Goal: Find specific page/section: Find specific page/section

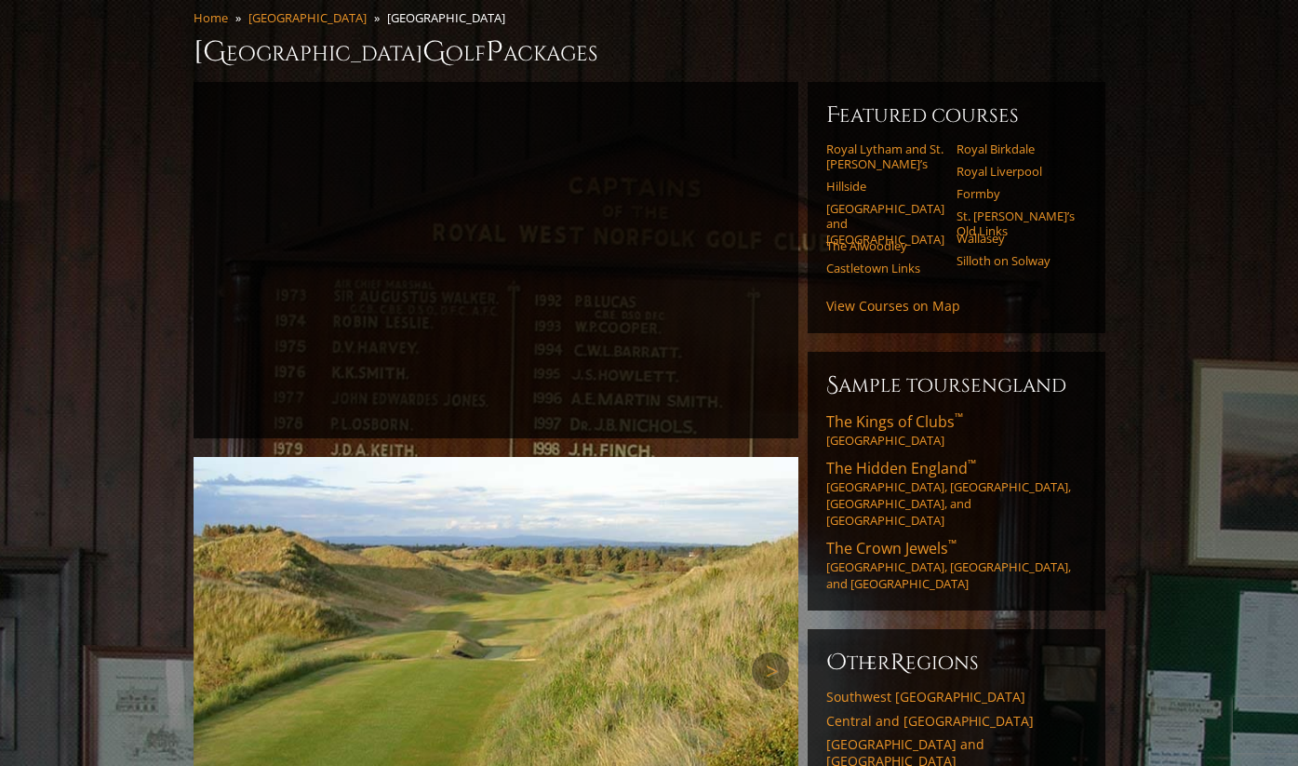
scroll to position [133, 0]
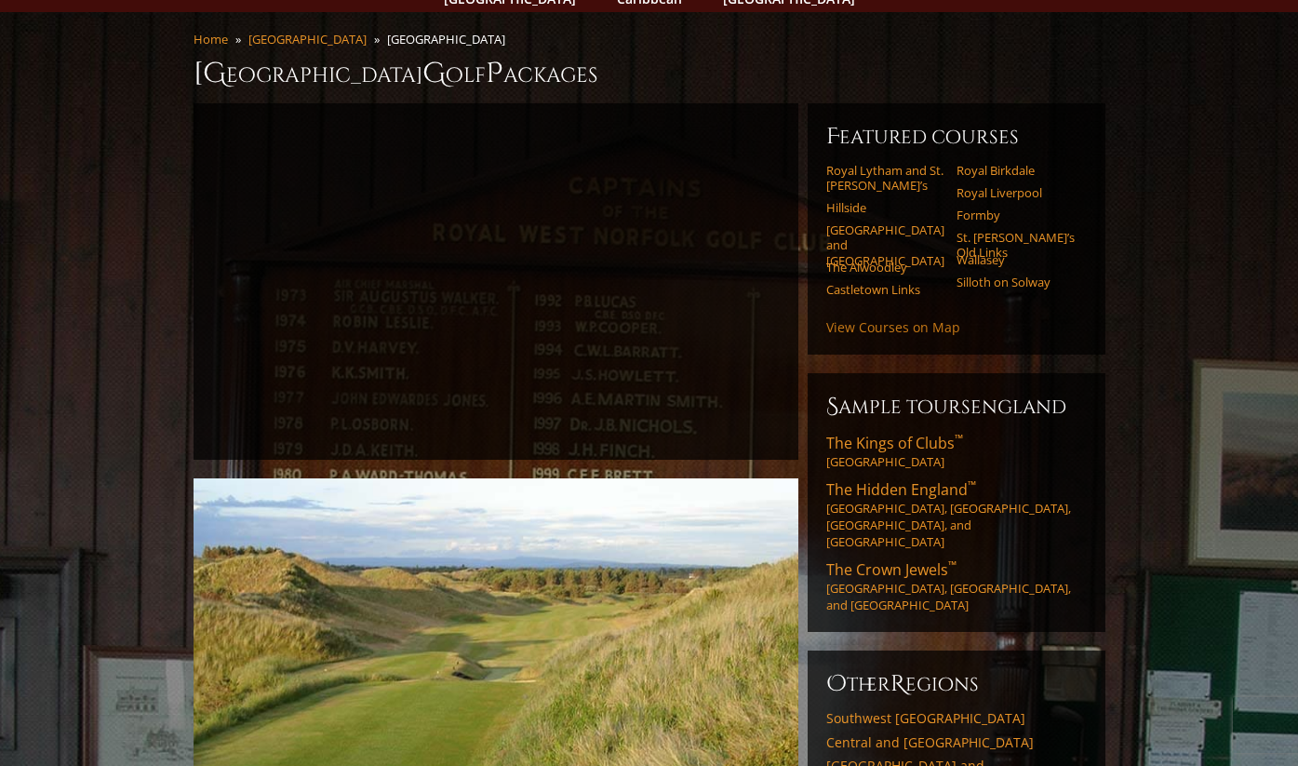
click at [906, 318] on link "View Courses on Map" at bounding box center [893, 327] width 134 height 18
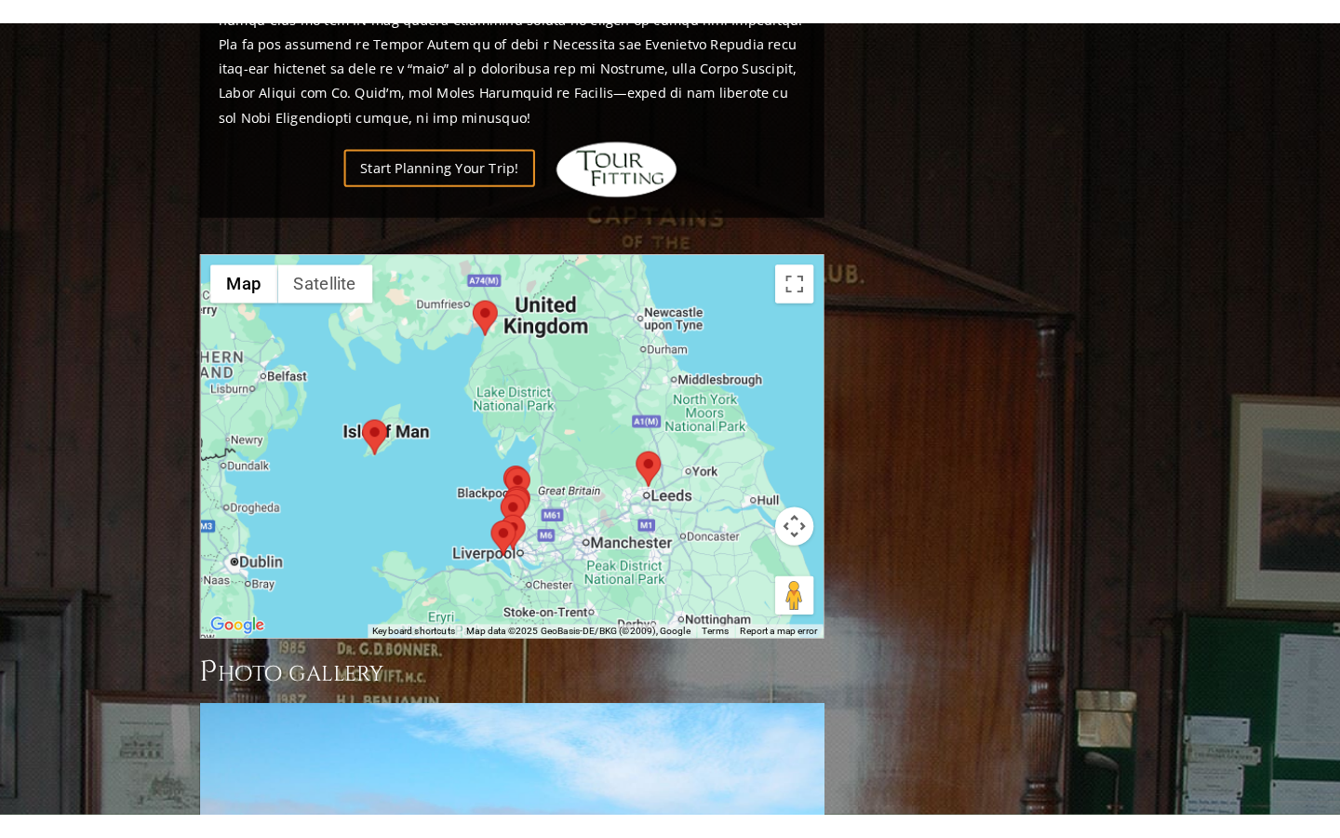
scroll to position [1868, 0]
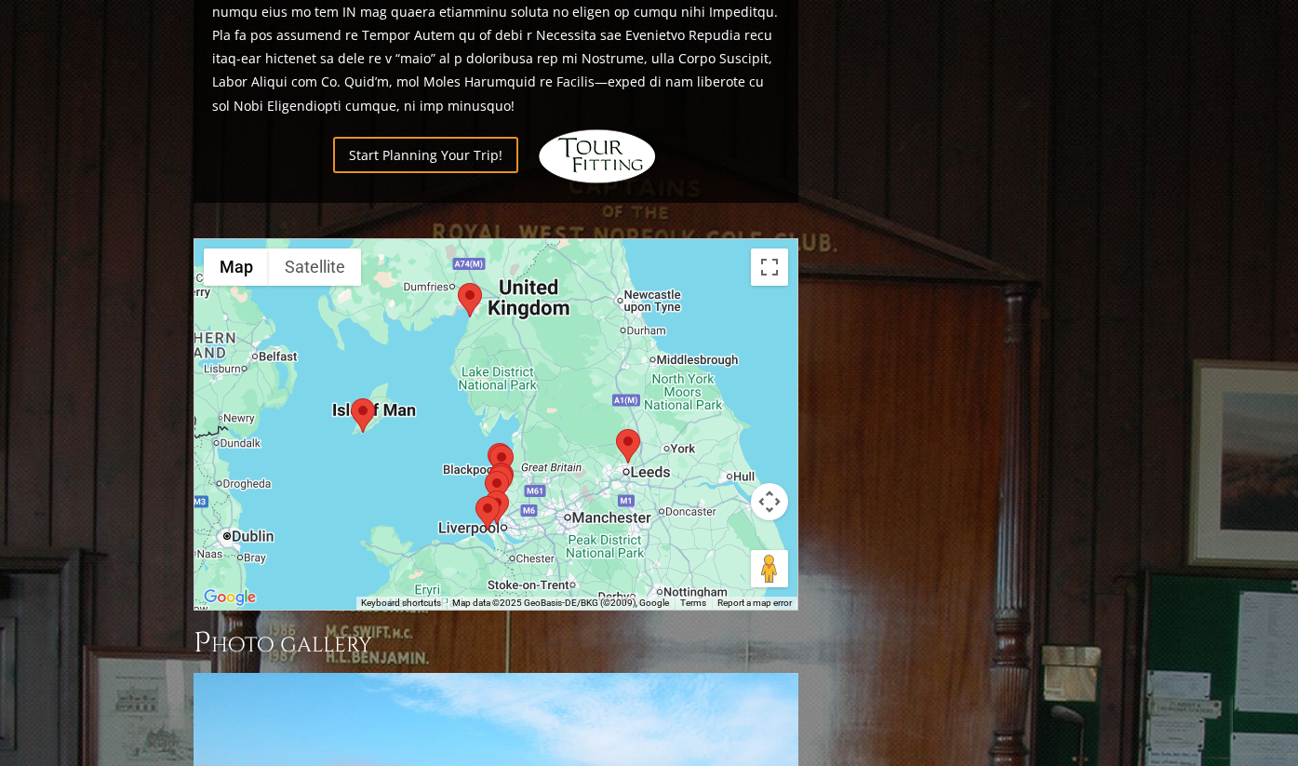
click at [660, 433] on div at bounding box center [496, 424] width 603 height 370
click at [771, 248] on button "Toggle fullscreen view" at bounding box center [769, 266] width 37 height 37
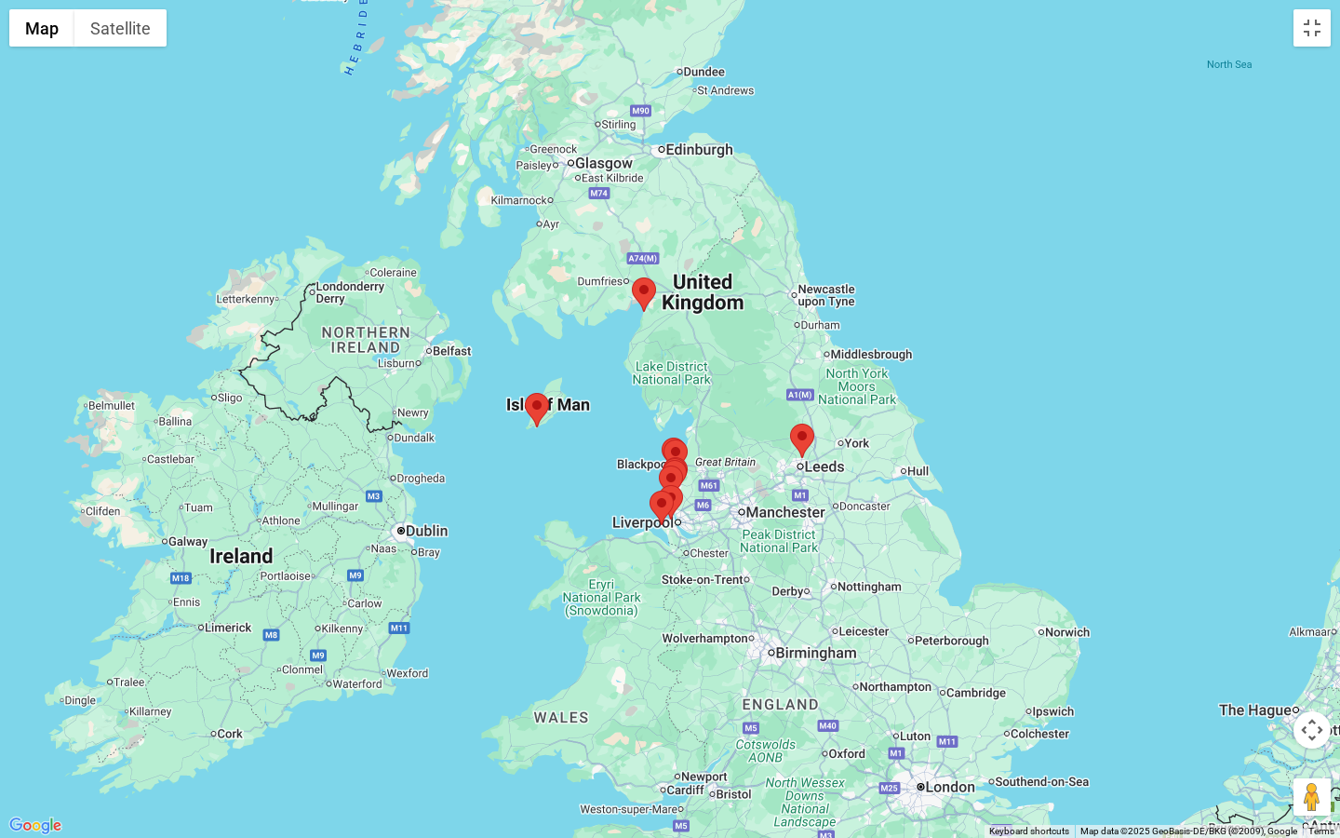
click at [525, 393] on area at bounding box center [525, 393] width 0 height 0
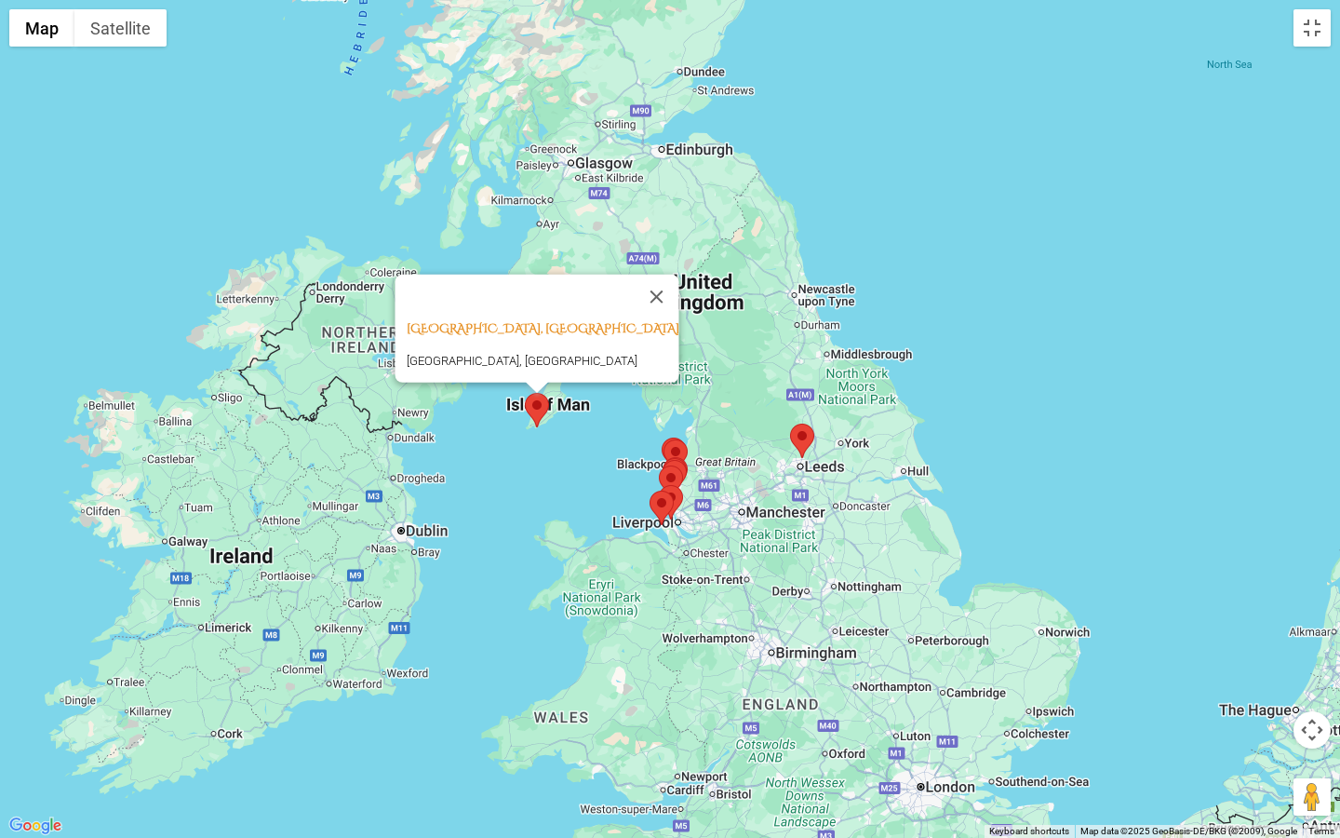
click at [897, 571] on div "Castletown Links, Isle of Man Castletown Links, Isle of Man" at bounding box center [670, 419] width 1340 height 838
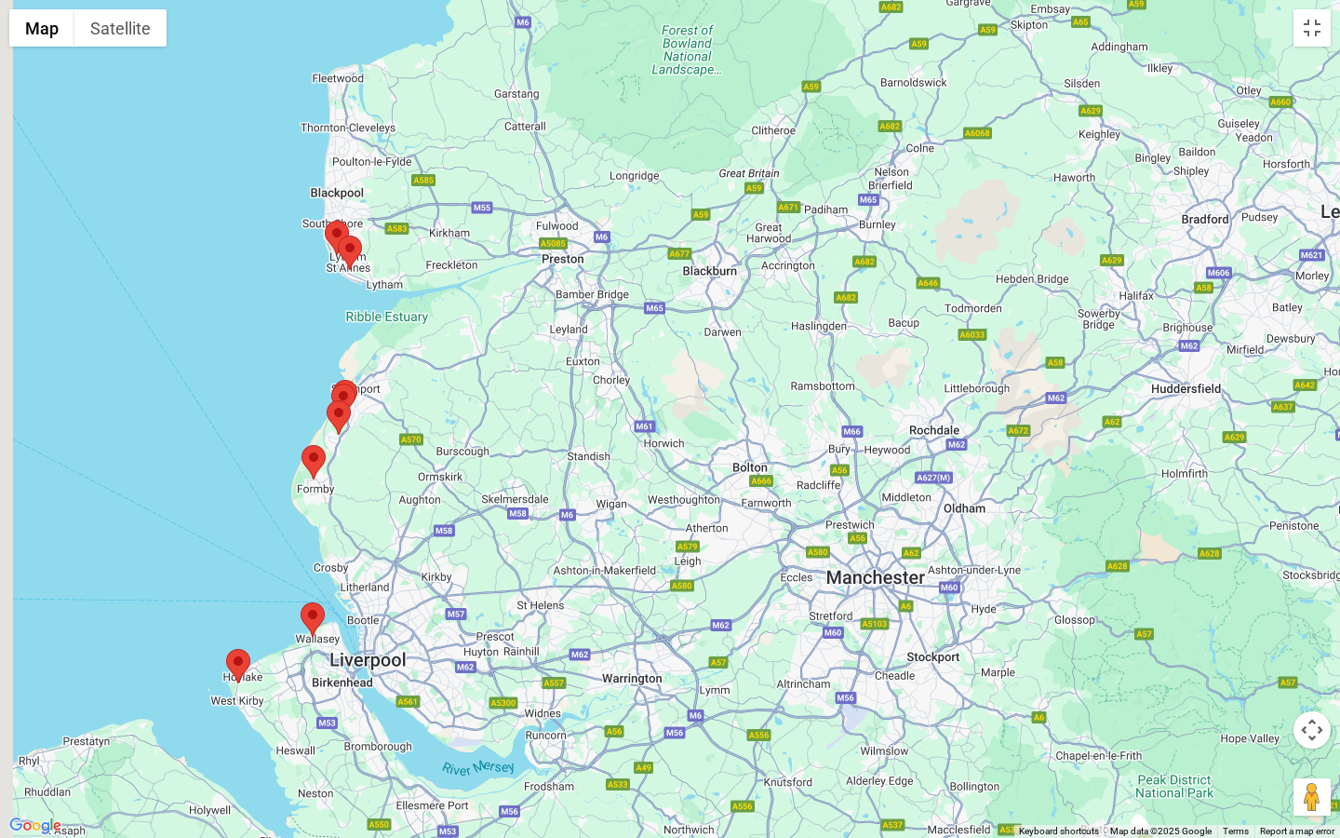
drag, startPoint x: 335, startPoint y: 413, endPoint x: 745, endPoint y: 308, distance: 422.8
click at [745, 308] on div "Castletown Links, Isle of Man Castletown Links, Isle of Man" at bounding box center [670, 419] width 1340 height 838
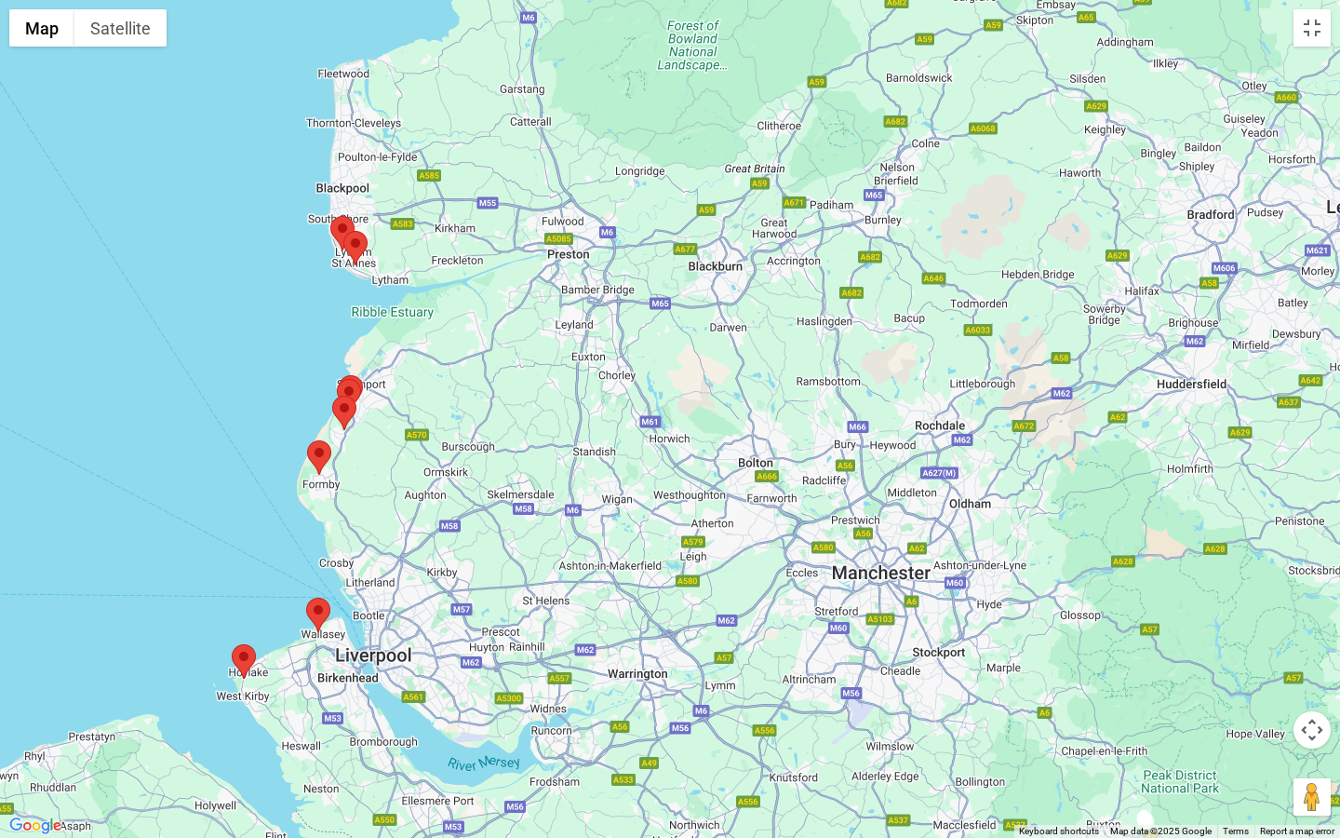
click at [306, 597] on area at bounding box center [306, 597] width 0 height 0
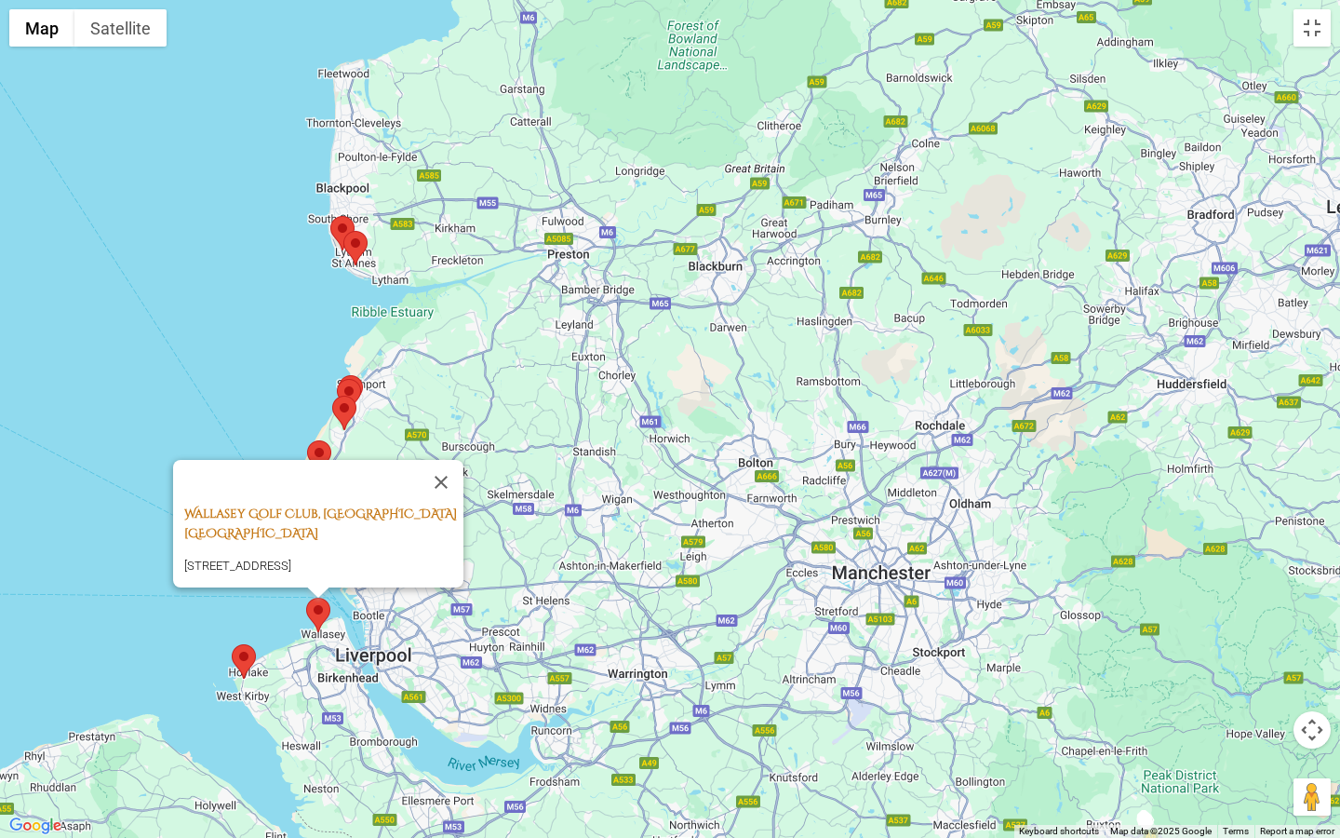
click at [227, 505] on link "Wallasey Golf Club, [GEOGRAPHIC_DATA] [GEOGRAPHIC_DATA]" at bounding box center [320, 523] width 273 height 36
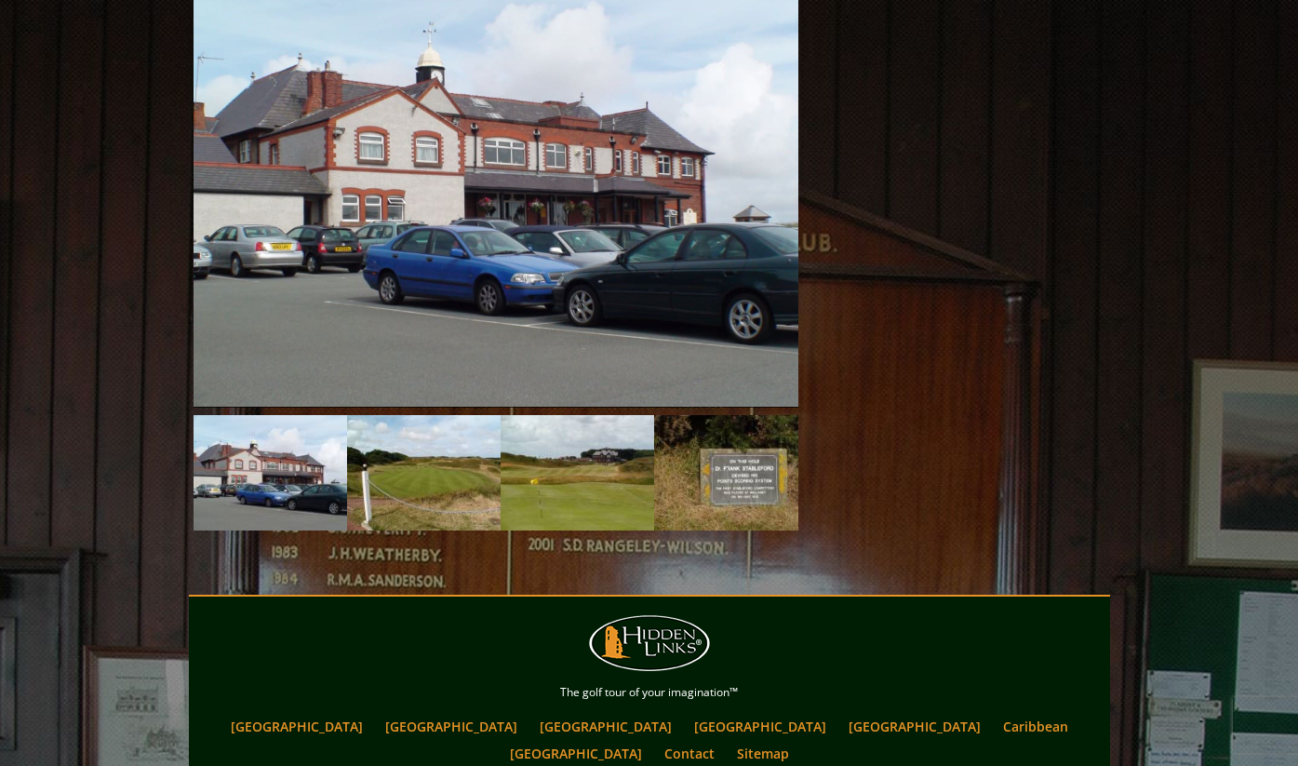
scroll to position [1584, 0]
